Goal: Information Seeking & Learning: Learn about a topic

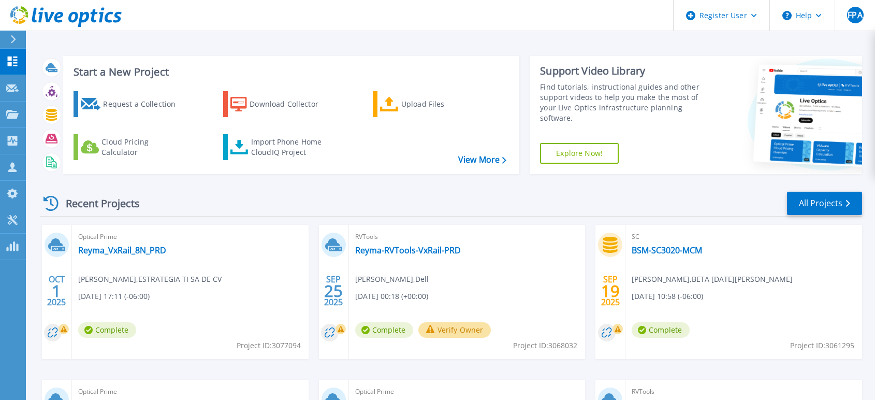
scroll to position [115, 0]
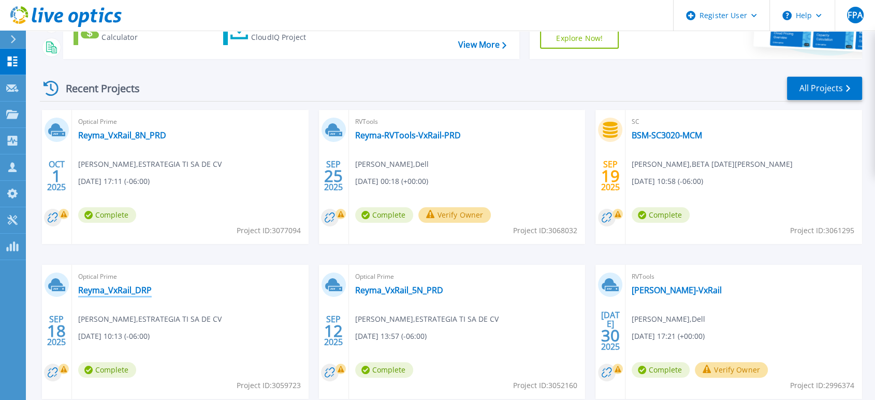
drag, startPoint x: 0, startPoint y: 0, endPoint x: 126, endPoint y: 290, distance: 316.6
click at [126, 290] on link "Reyma_VxRail_DRP" at bounding box center [114, 290] width 73 height 10
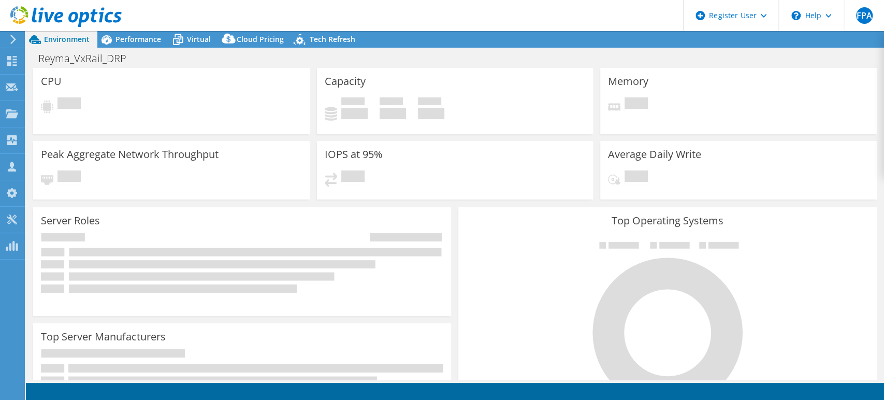
select select "USD"
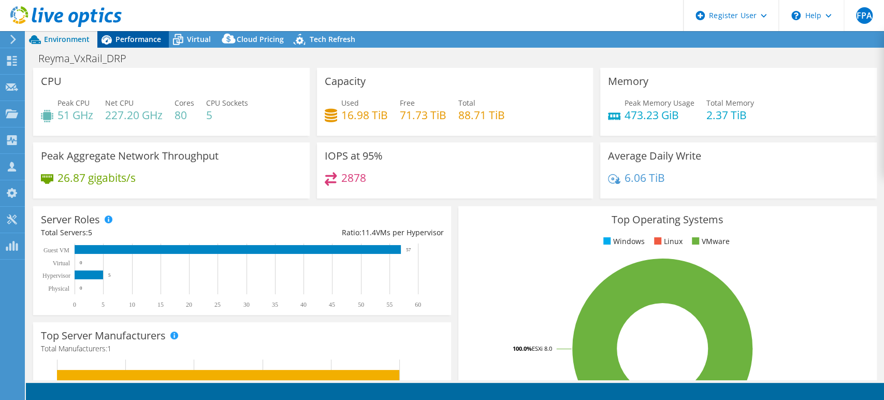
click at [149, 41] on span "Performance" at bounding box center [138, 39] width 46 height 10
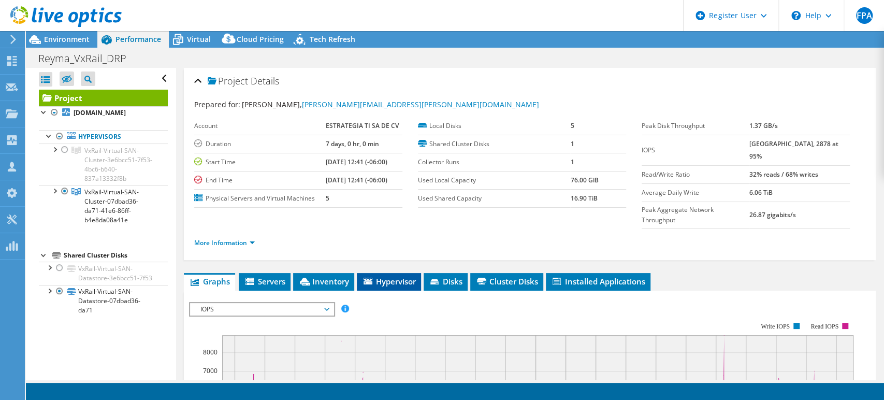
click at [395, 276] on span "Hypervisor" at bounding box center [389, 281] width 54 height 10
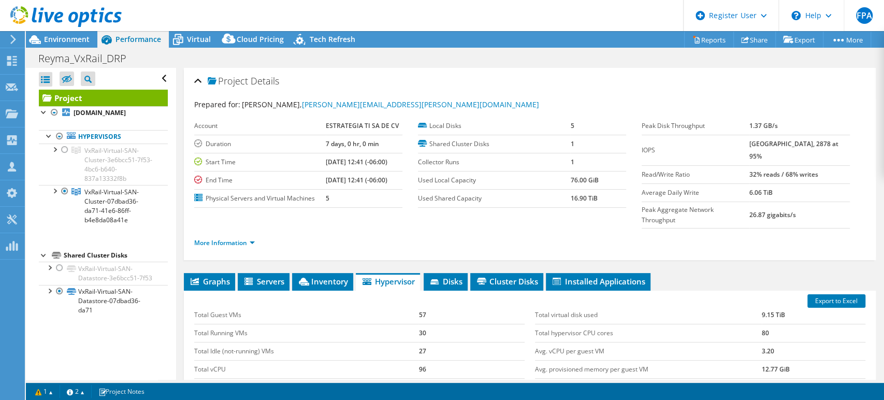
scroll to position [57, 0]
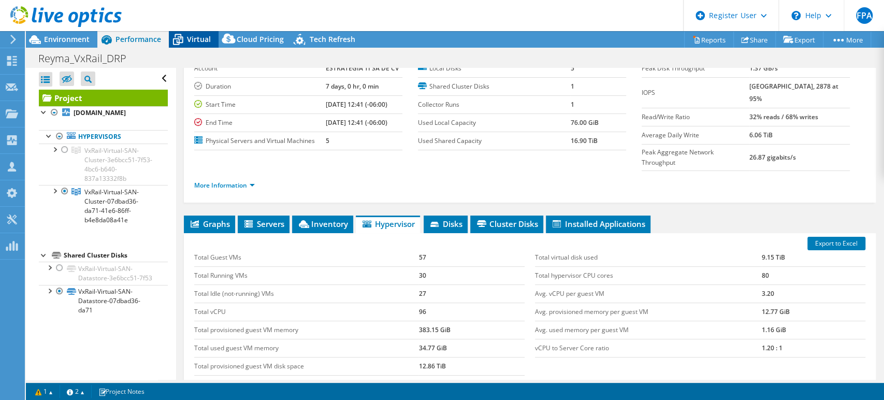
click at [188, 39] on span "Virtual" at bounding box center [199, 39] width 24 height 10
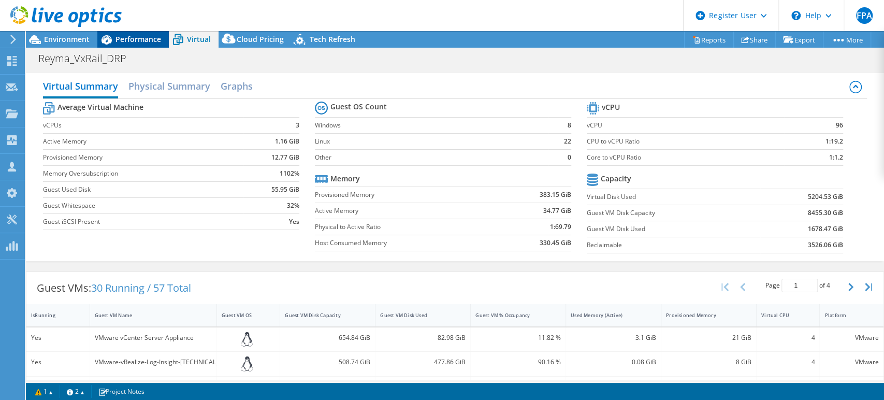
click at [141, 40] on span "Performance" at bounding box center [138, 39] width 46 height 10
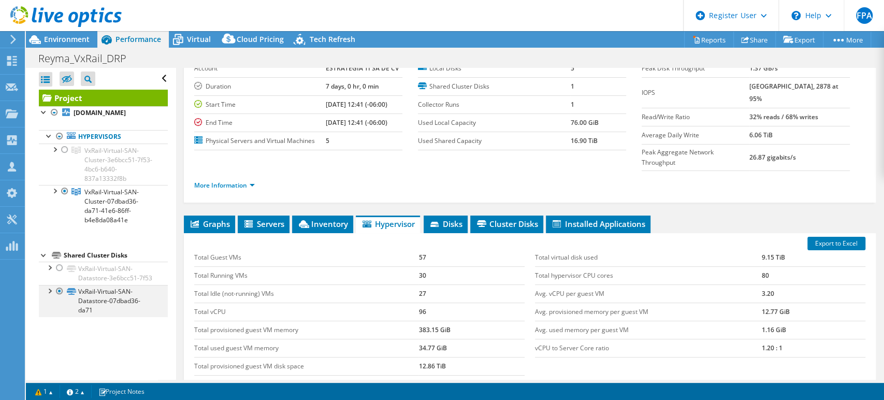
click at [50, 295] on div at bounding box center [49, 290] width 10 height 10
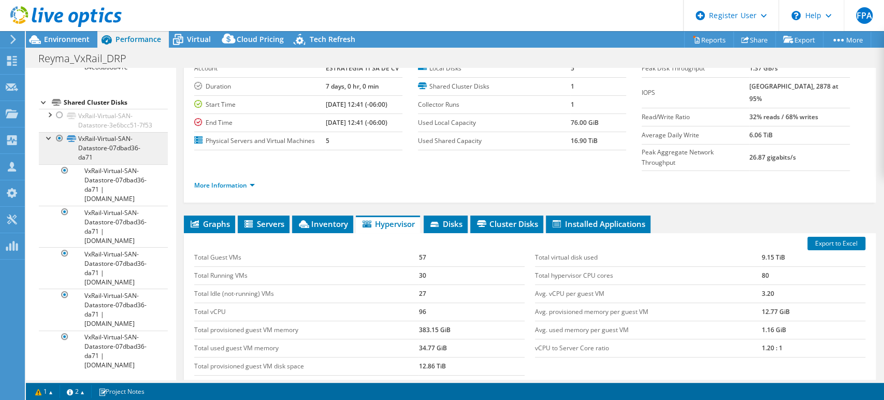
scroll to position [166, 0]
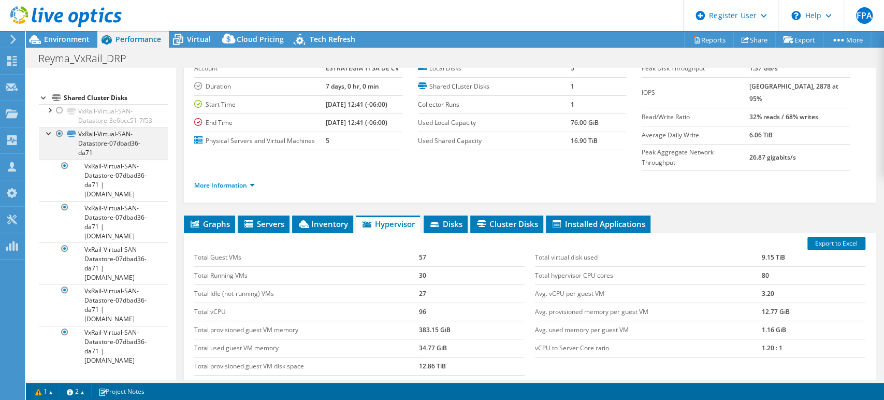
click at [47, 135] on div at bounding box center [49, 132] width 10 height 10
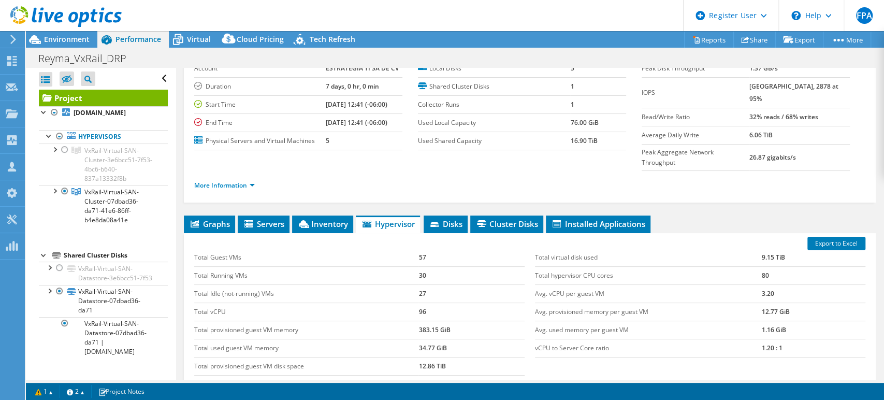
scroll to position [0, 0]
drag, startPoint x: 443, startPoint y: 343, endPoint x: 415, endPoint y: 345, distance: 28.0
click at [418, 357] on td "12.86 TiB" at bounding box center [471, 366] width 106 height 18
click at [56, 36] on span "Environment" at bounding box center [67, 39] width 46 height 10
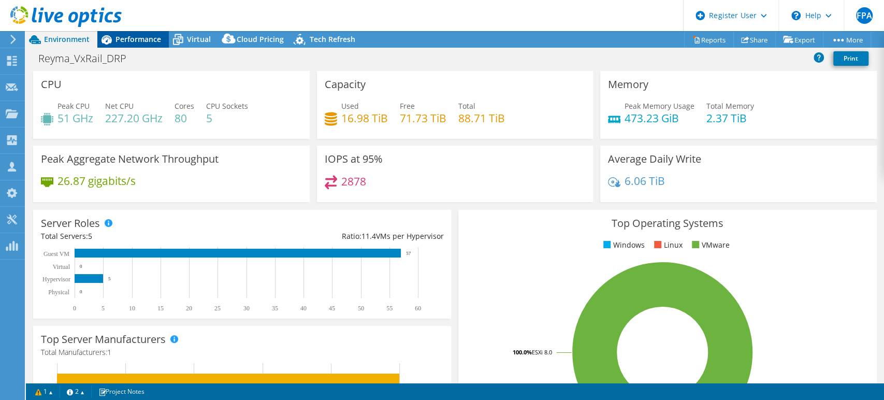
click at [149, 41] on span "Performance" at bounding box center [138, 39] width 46 height 10
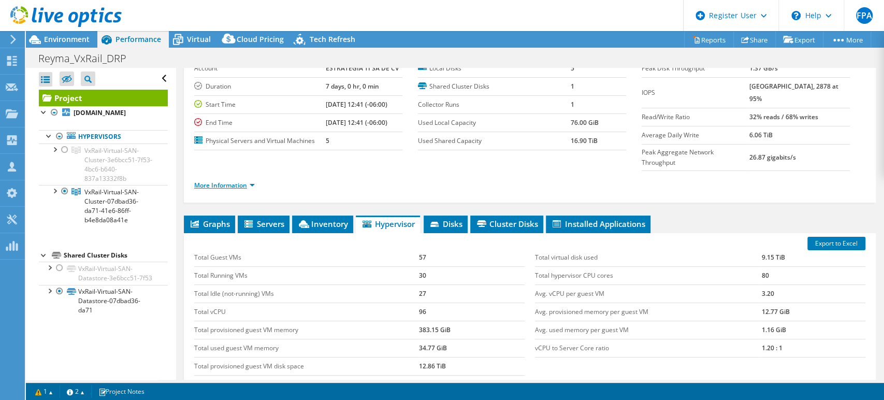
click at [255, 181] on link "More Information" at bounding box center [224, 185] width 61 height 9
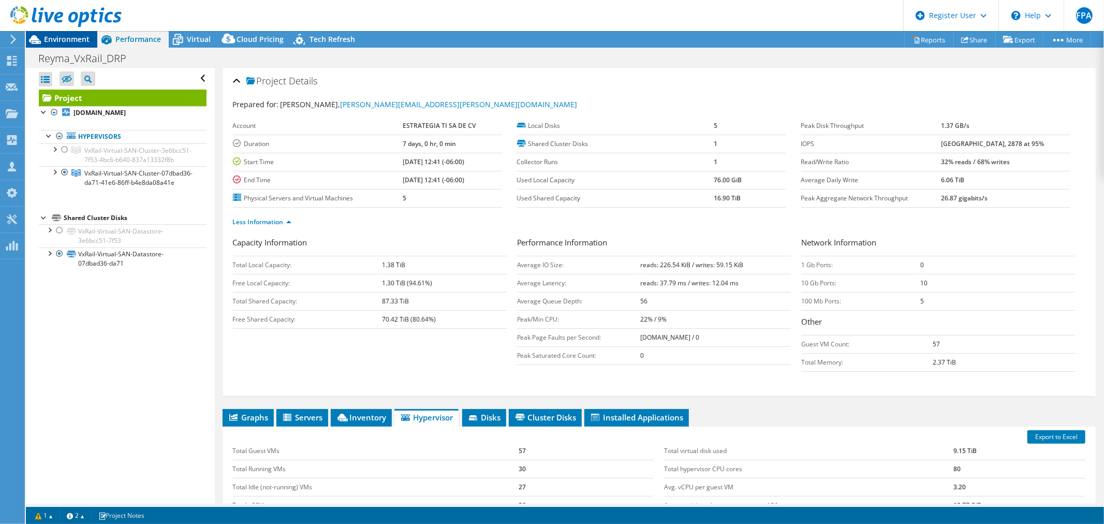
click at [83, 41] on span "Environment" at bounding box center [67, 39] width 46 height 10
